Goal: Check status: Check status

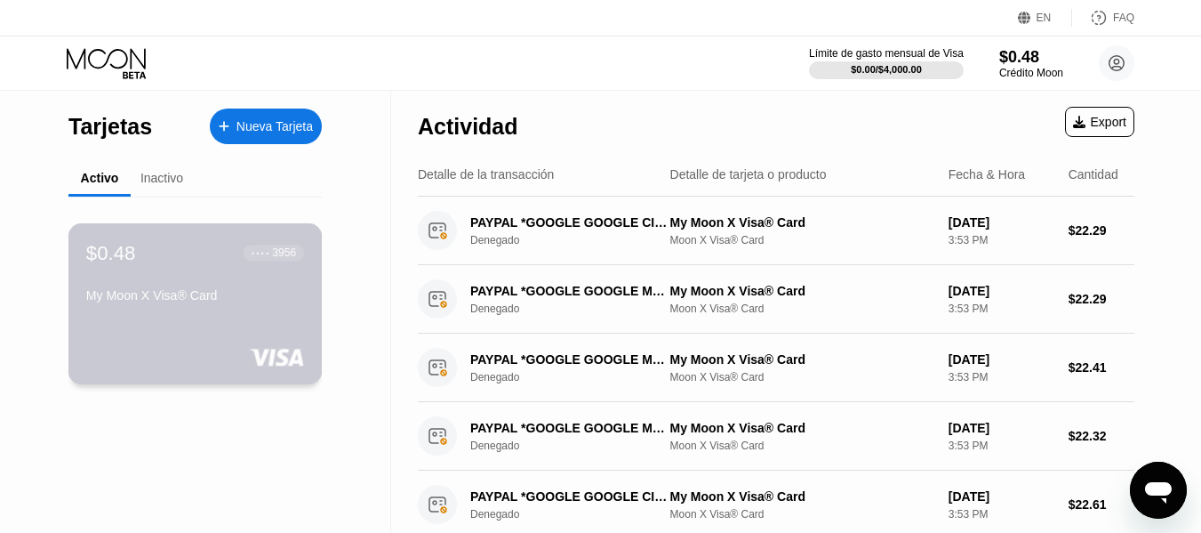
click at [258, 302] on div "My Moon X Visa® Card" at bounding box center [195, 295] width 218 height 14
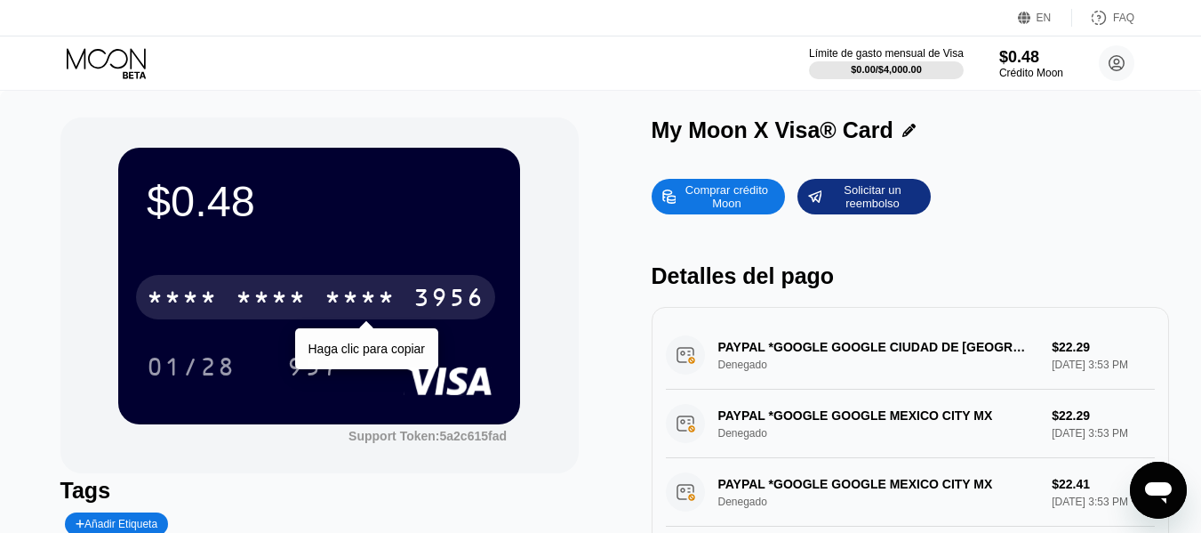
click at [272, 300] on div "* * * *" at bounding box center [271, 299] width 71 height 28
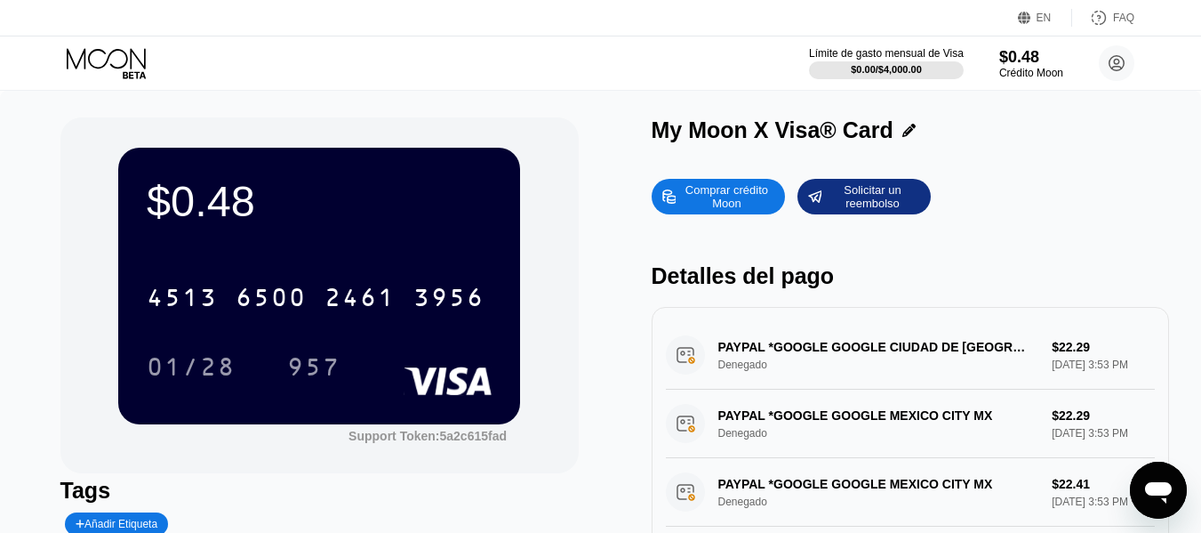
click at [303, 257] on div "$0.48 4513 6500 2461 3956 01/28 957" at bounding box center [319, 286] width 402 height 276
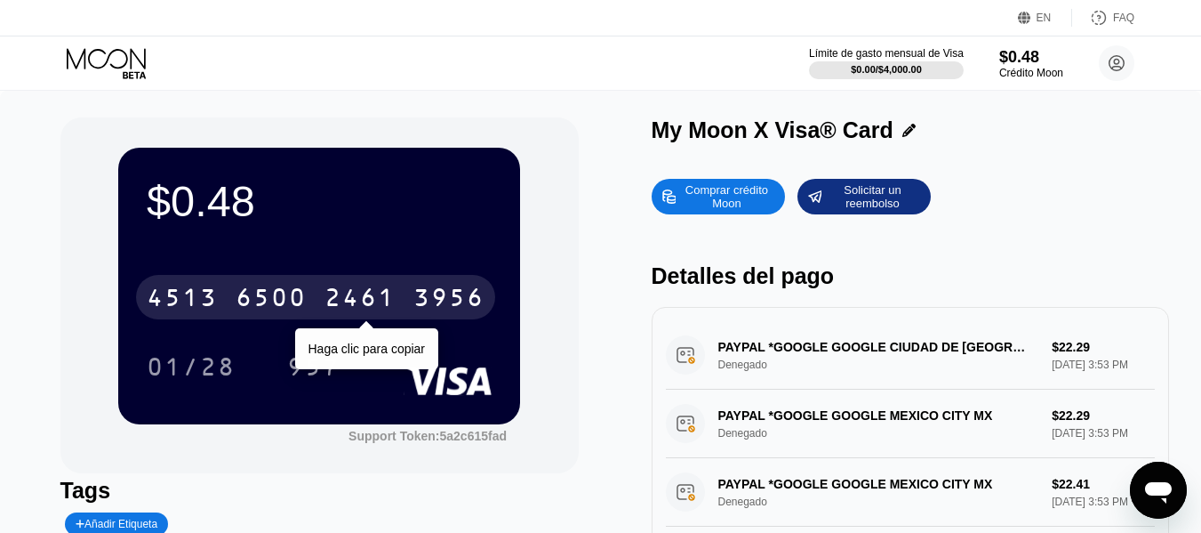
click at [305, 319] on div "[CREDIT_CARD_NUMBER]" at bounding box center [315, 297] width 359 height 44
